Goal: Information Seeking & Learning: Compare options

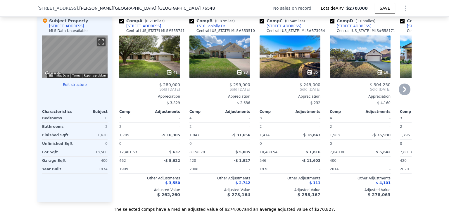
click at [146, 62] on div "41" at bounding box center [149, 56] width 61 height 42
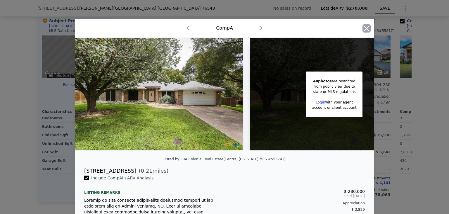
click at [363, 31] on icon "button" at bounding box center [367, 28] width 8 height 8
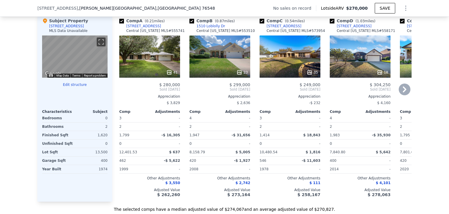
click at [403, 92] on icon at bounding box center [405, 89] width 4 height 6
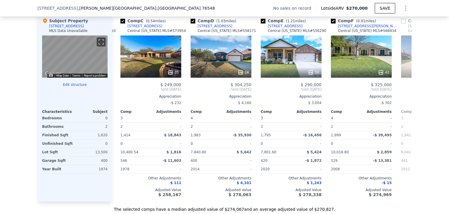
scroll to position [0, 140]
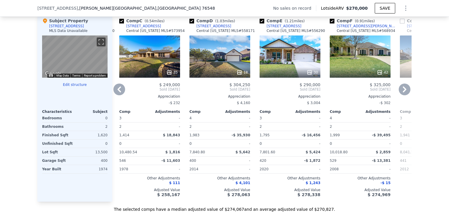
click at [403, 92] on div "Comp A ( 0.21 miles) [STREET_ADDRESS][GEOGRAPHIC_DATA][US_STATE] # 555741 41 $ …" at bounding box center [262, 107] width 300 height 188
click at [403, 92] on icon at bounding box center [405, 89] width 4 height 6
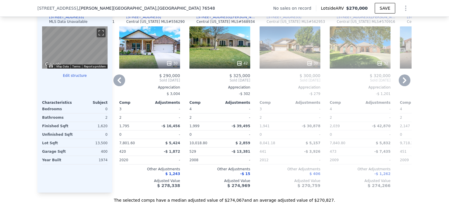
scroll to position [580, 0]
click at [117, 86] on icon at bounding box center [120, 81] width 12 height 12
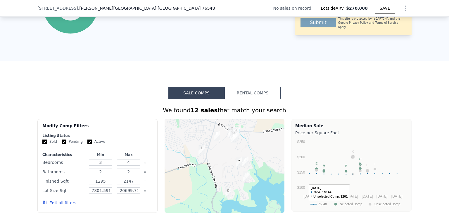
scroll to position [355, 0]
drag, startPoint x: 306, startPoint y: 73, endPoint x: 253, endPoint y: 97, distance: 58.4
click at [253, 97] on button "Rental Comps" at bounding box center [253, 93] width 56 height 12
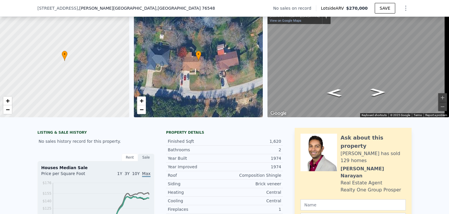
scroll to position [0, 0]
